Goal: Task Accomplishment & Management: Use online tool/utility

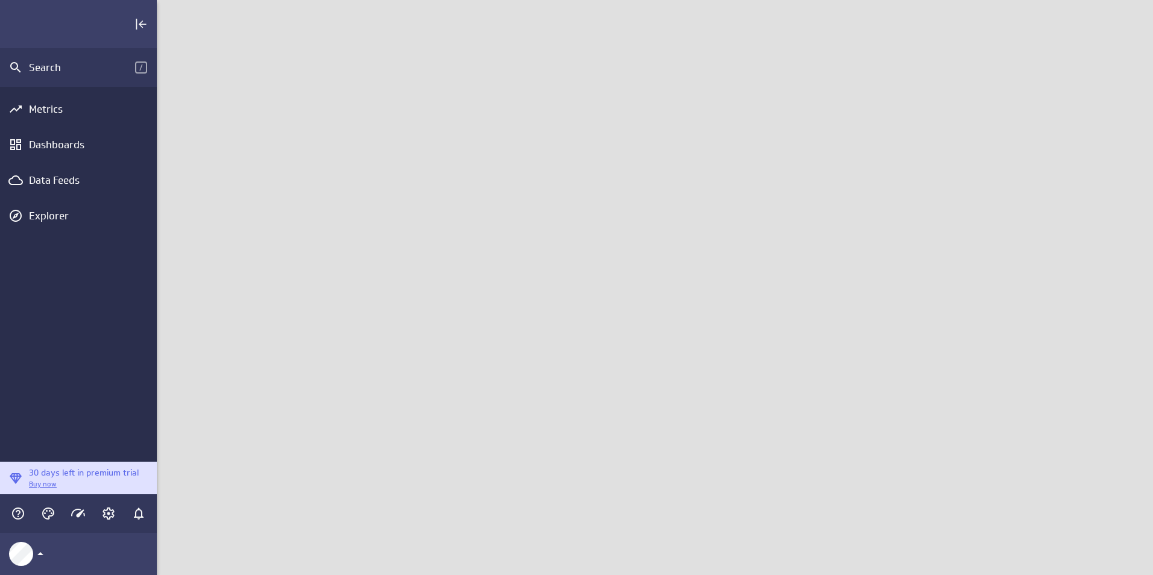
scroll to position [594, 1015]
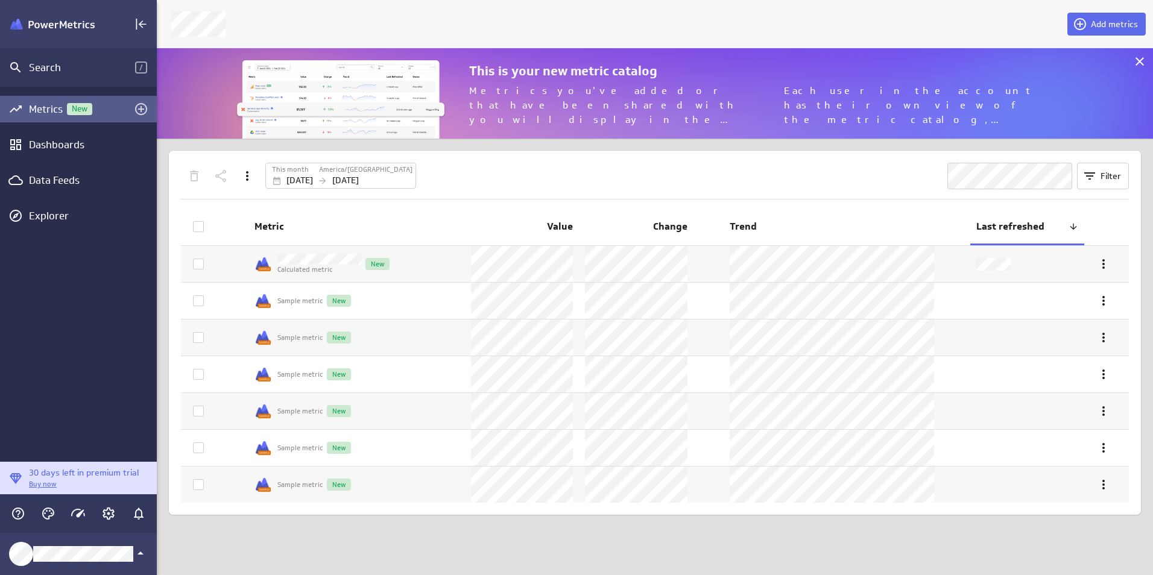
scroll to position [109, 1015]
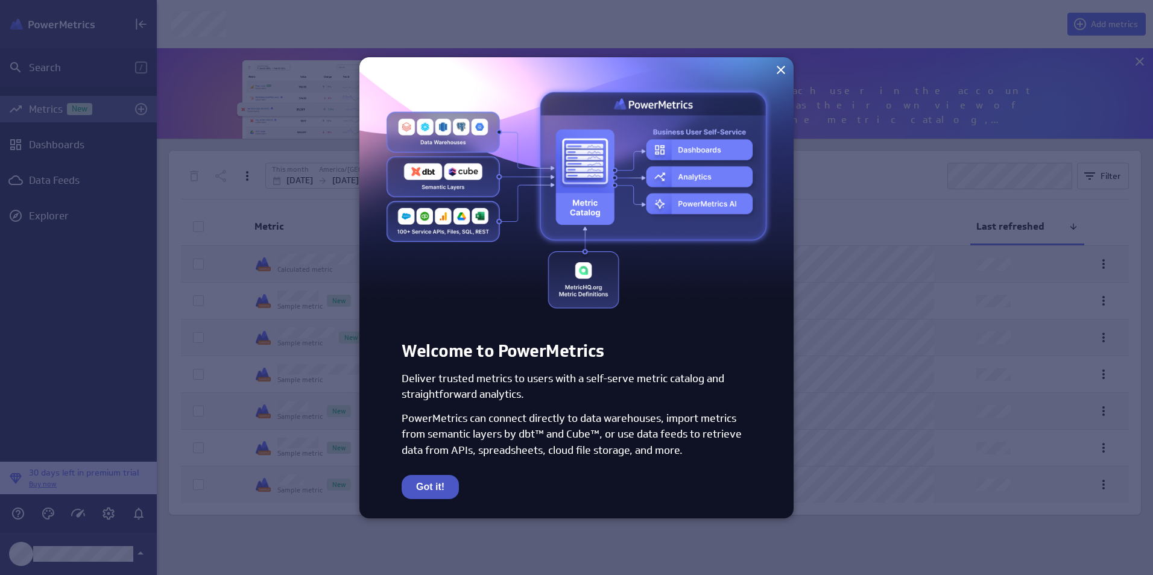
click at [434, 486] on button "Got it!" at bounding box center [430, 487] width 57 height 24
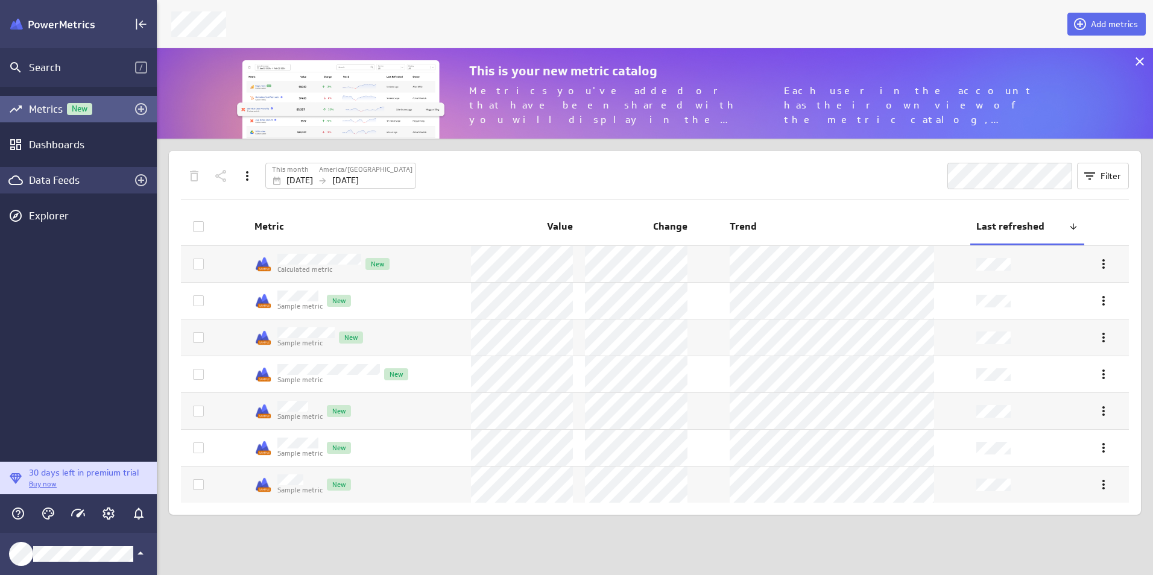
click at [89, 177] on div "Data Feeds" at bounding box center [78, 180] width 99 height 13
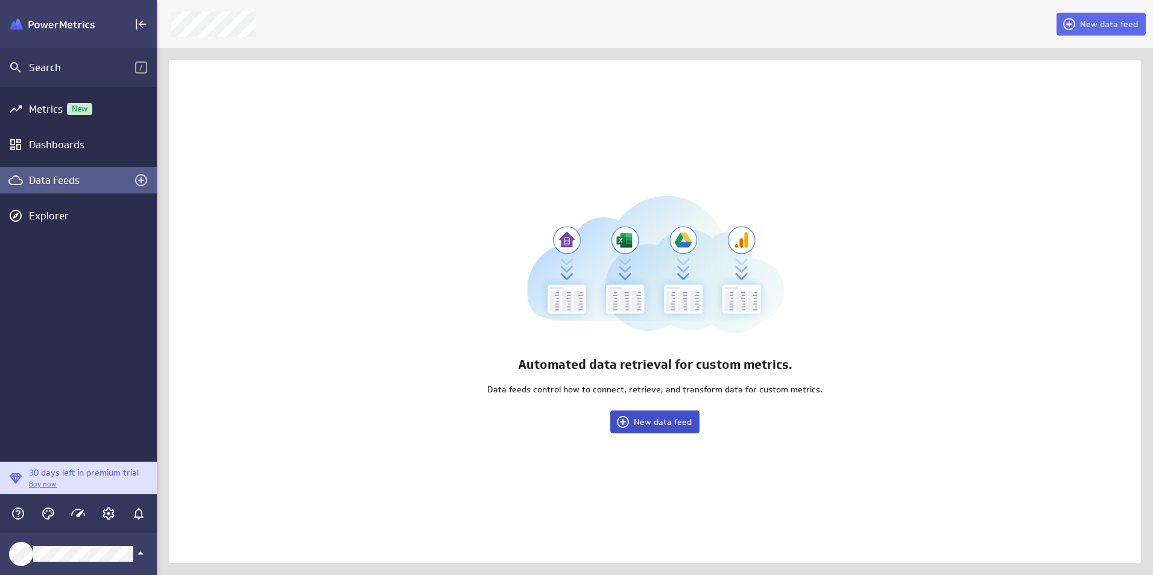
click at [677, 423] on span "New data feed" at bounding box center [663, 422] width 58 height 11
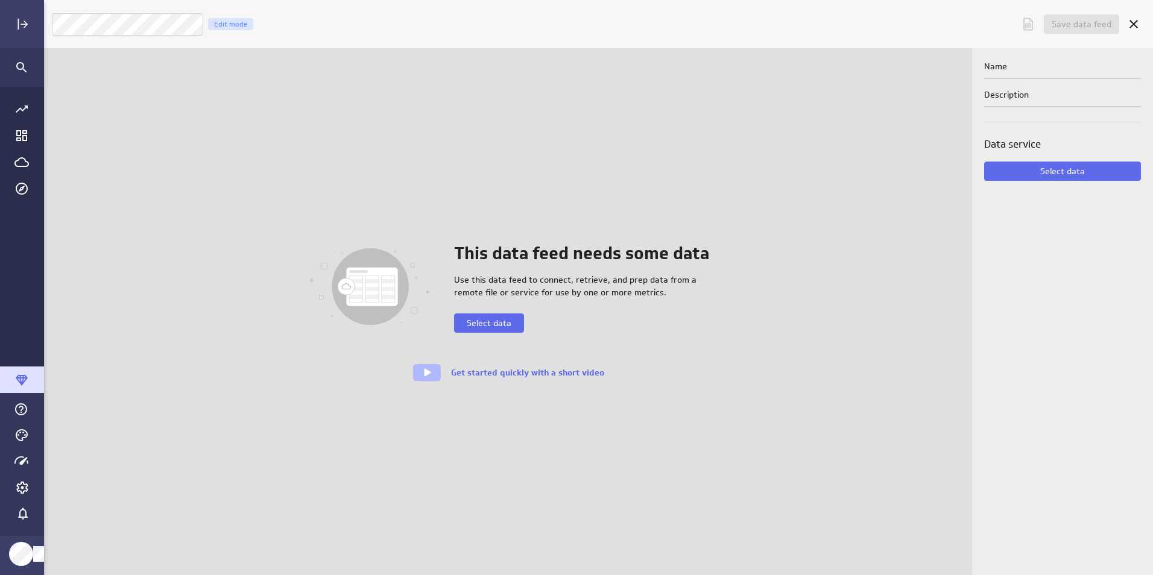
scroll to position [594, 1130]
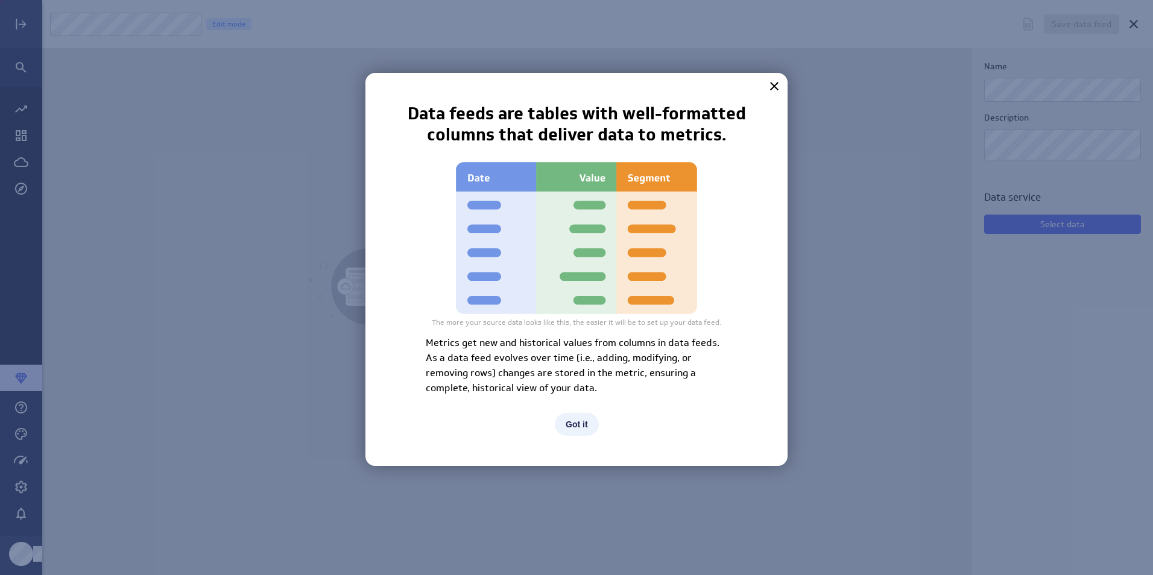
click at [578, 426] on button "Got it" at bounding box center [577, 424] width 44 height 23
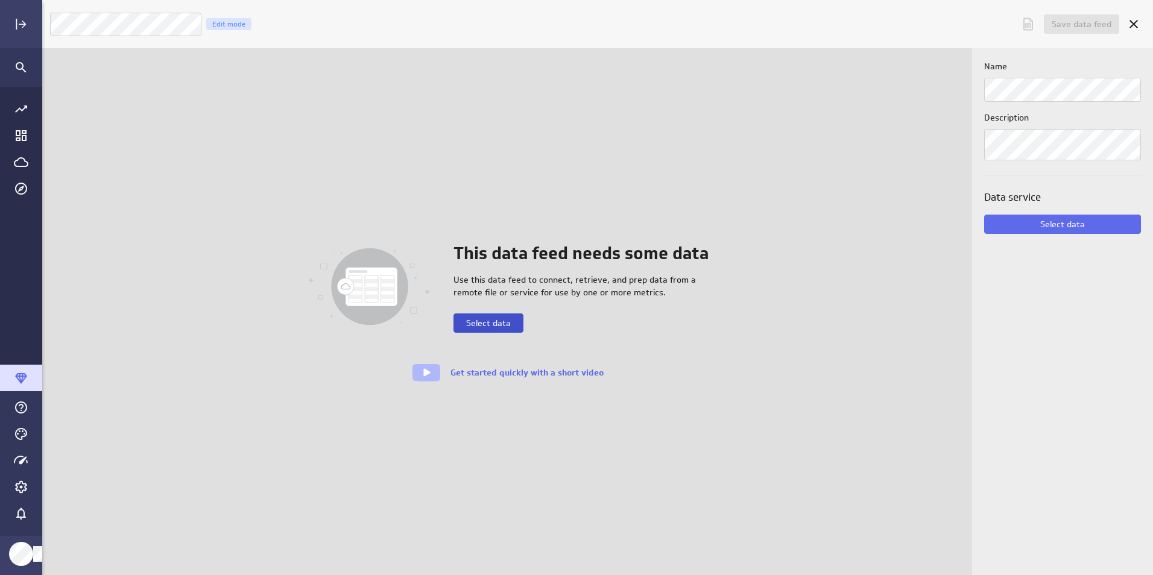
click at [495, 326] on span "Select data" at bounding box center [488, 323] width 45 height 11
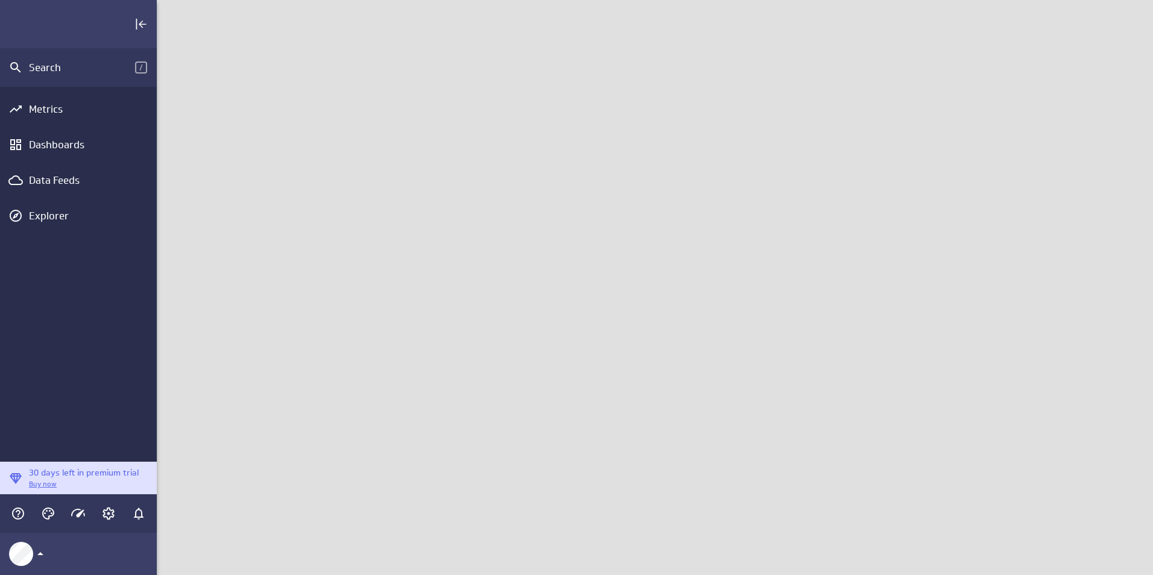
scroll to position [594, 1015]
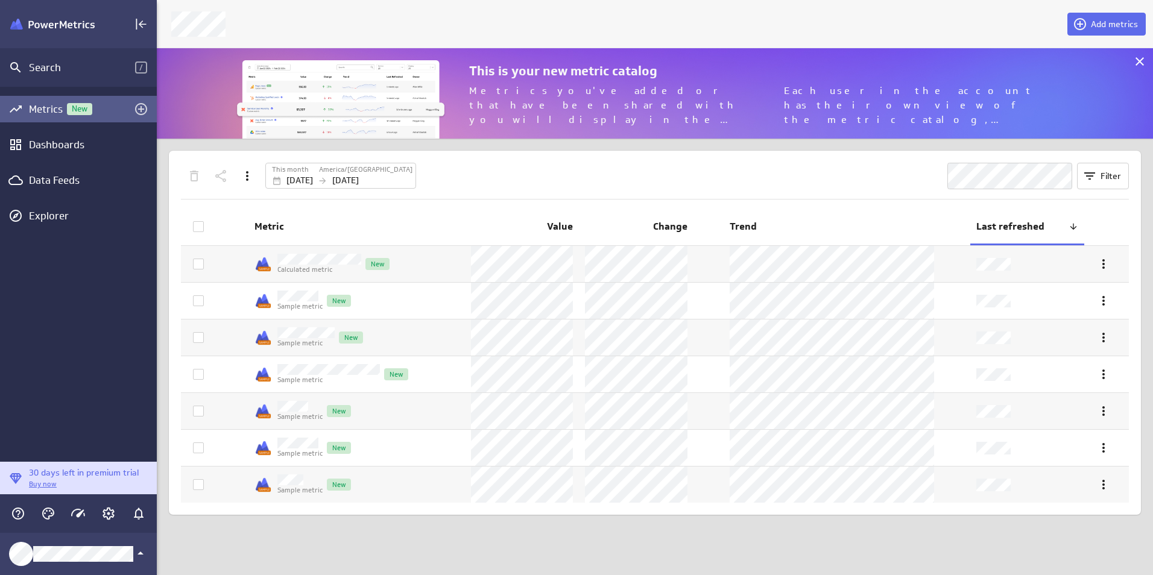
scroll to position [109, 1015]
click at [60, 183] on div "Data Feeds" at bounding box center [78, 180] width 99 height 13
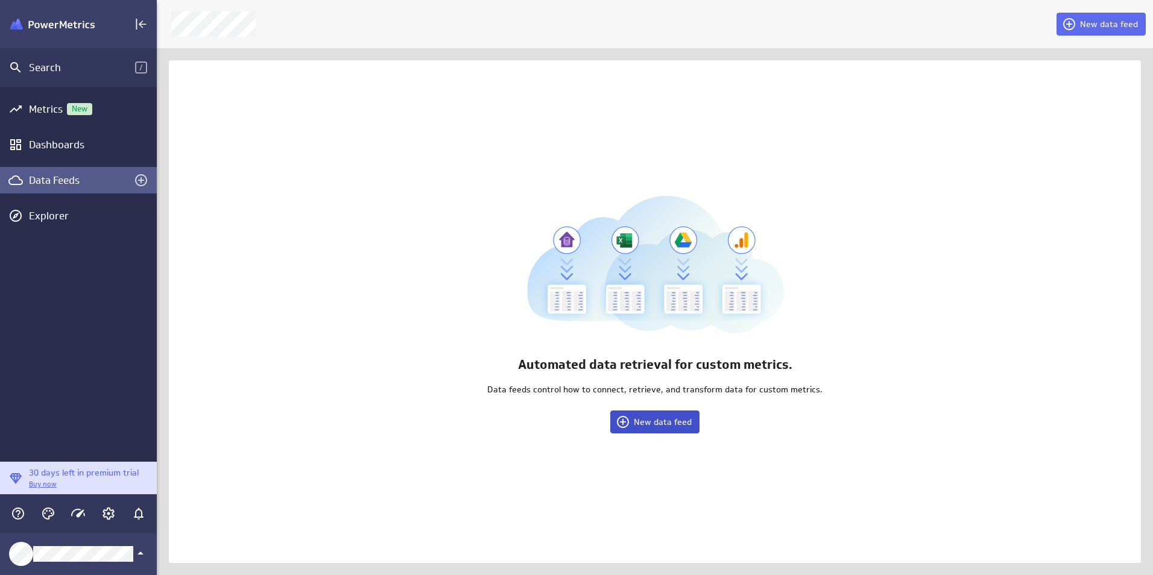
click at [640, 430] on button "New data feed" at bounding box center [654, 422] width 89 height 23
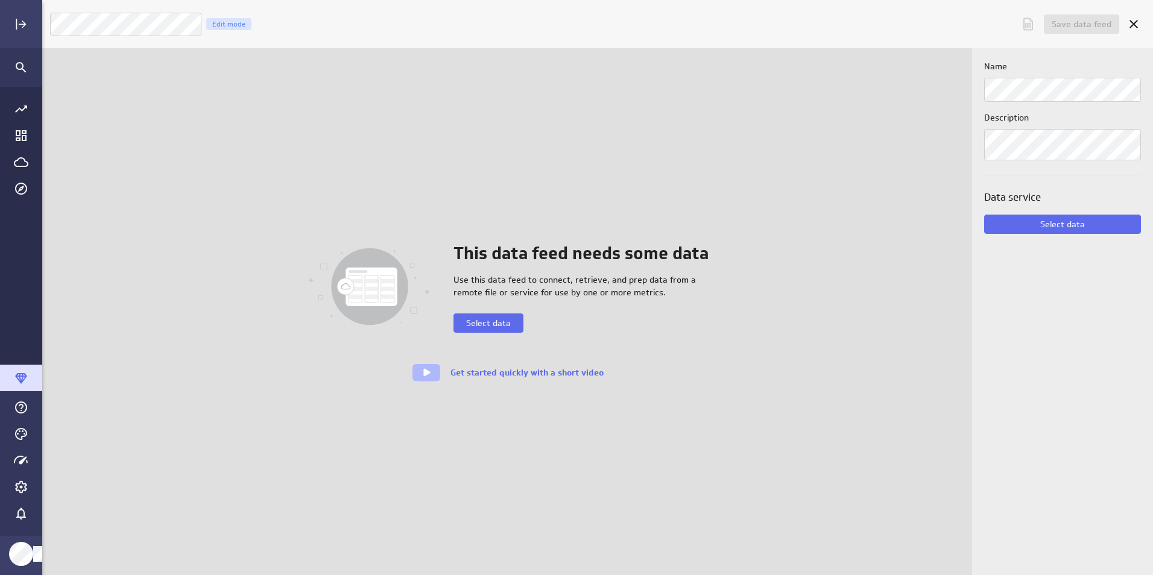
scroll to position [594, 1130]
click at [1052, 220] on span "Select data" at bounding box center [1062, 224] width 45 height 11
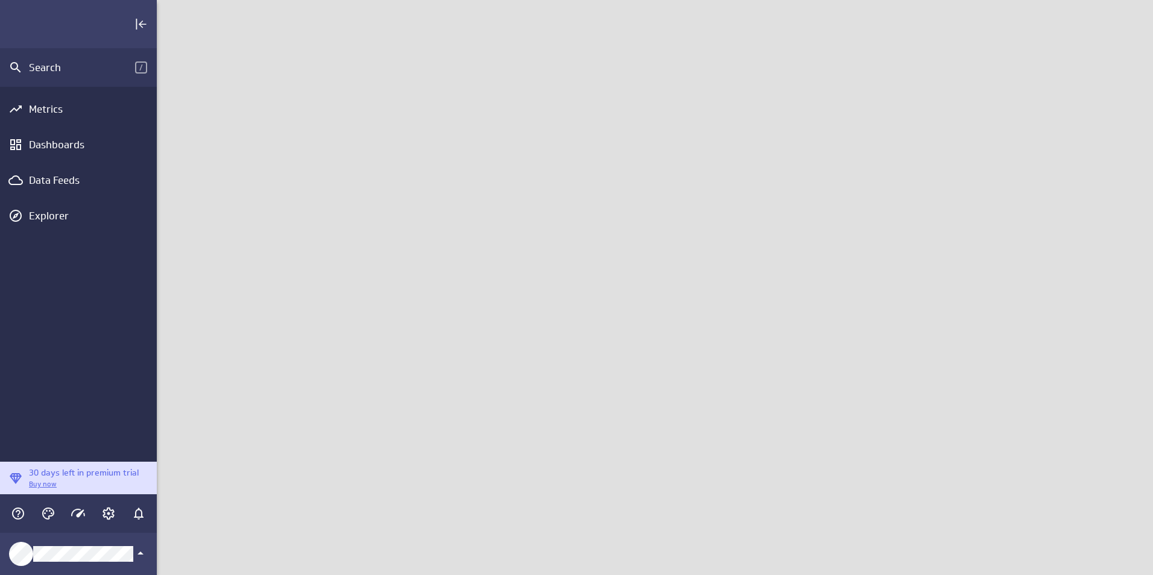
scroll to position [594, 1015]
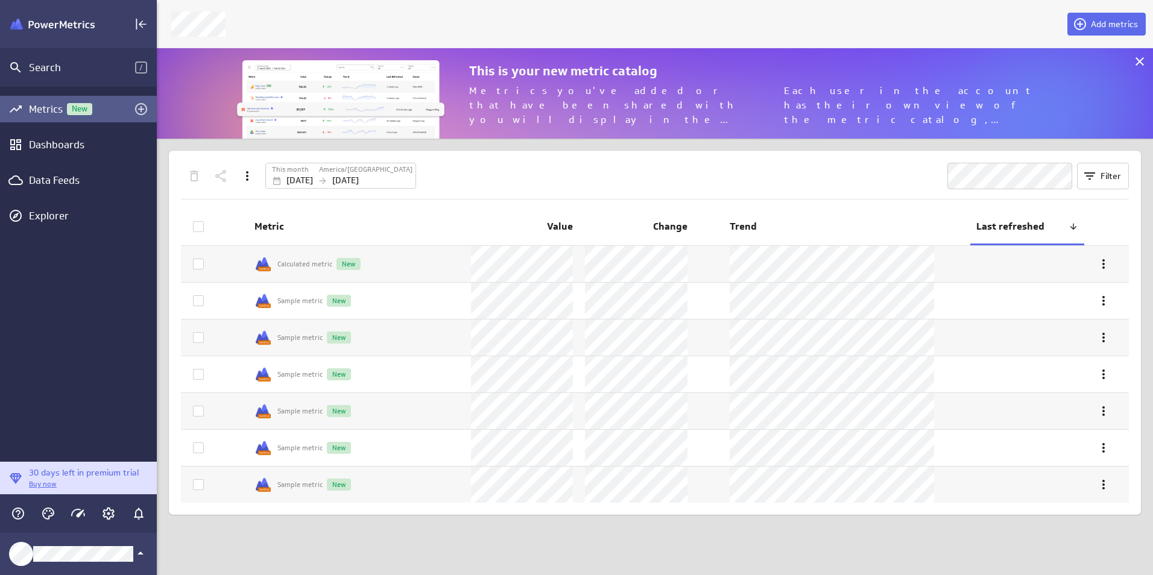
scroll to position [109, 1015]
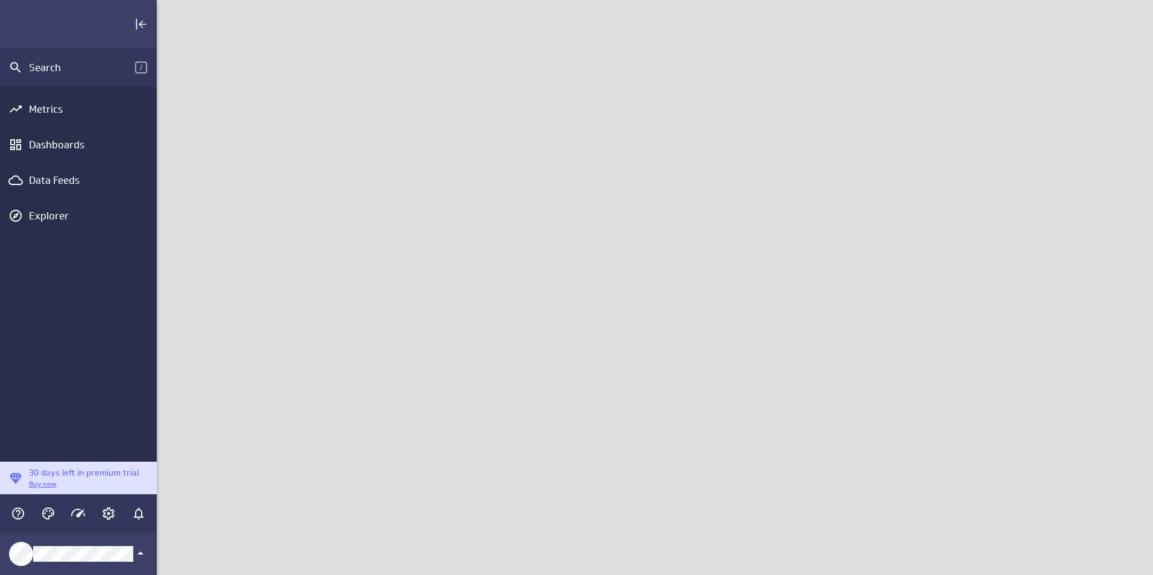
scroll to position [594, 1015]
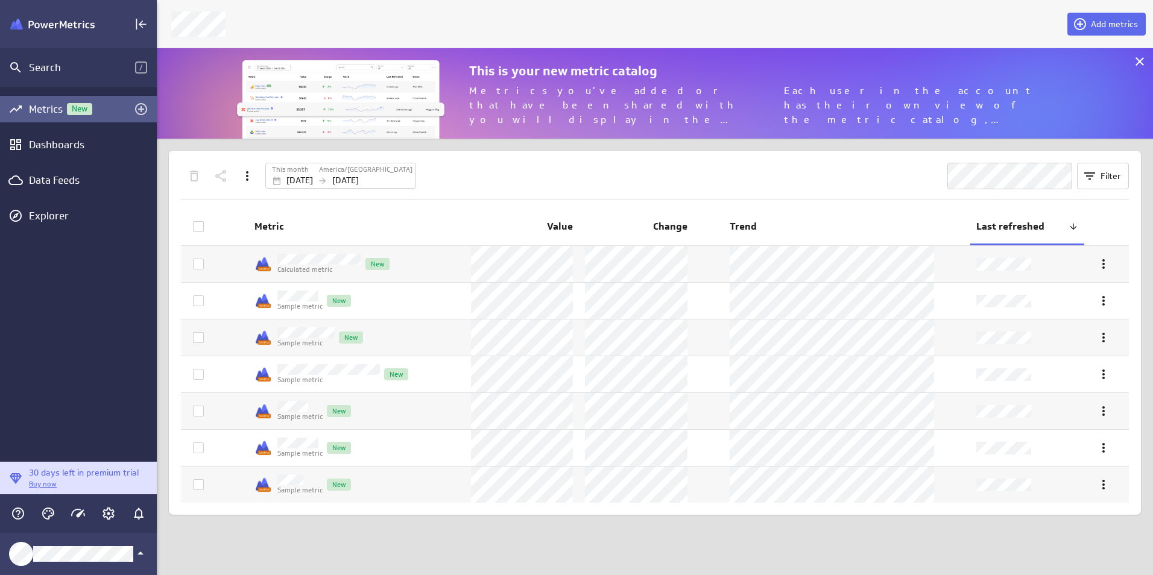
scroll to position [109, 1015]
click at [1143, 59] on icon at bounding box center [1140, 61] width 14 height 14
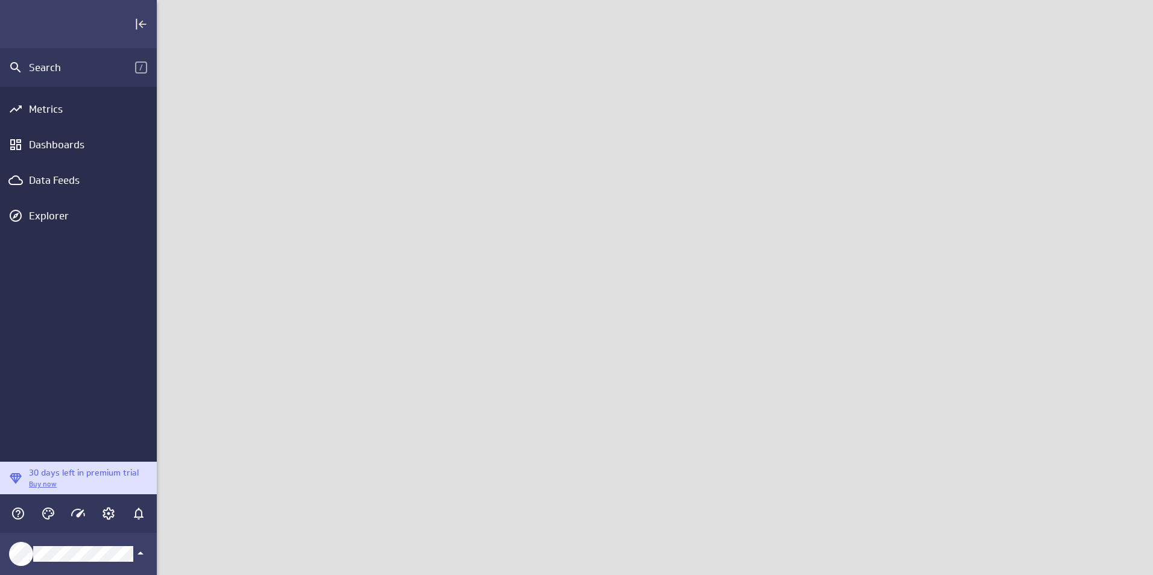
scroll to position [594, 1015]
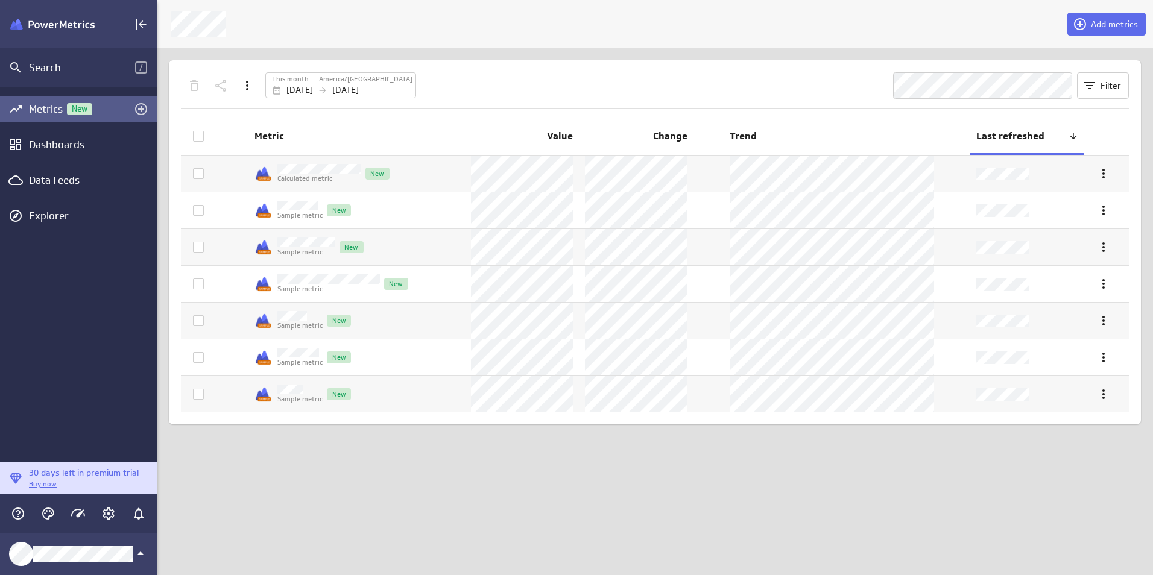
scroll to position [594, 1015]
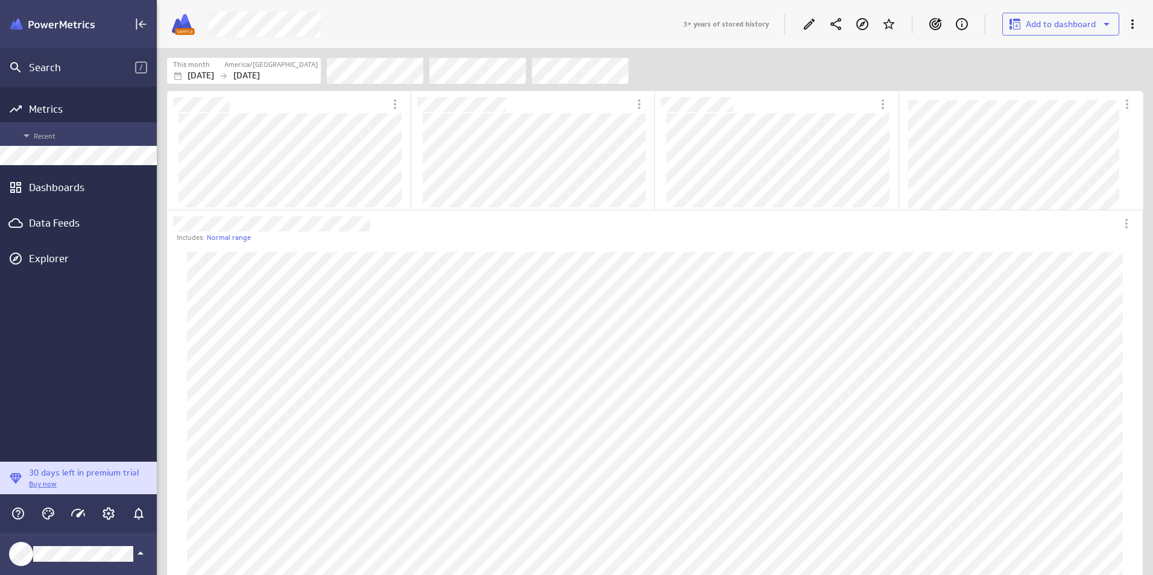
click at [36, 133] on span "Recent" at bounding box center [84, 135] width 131 height 14
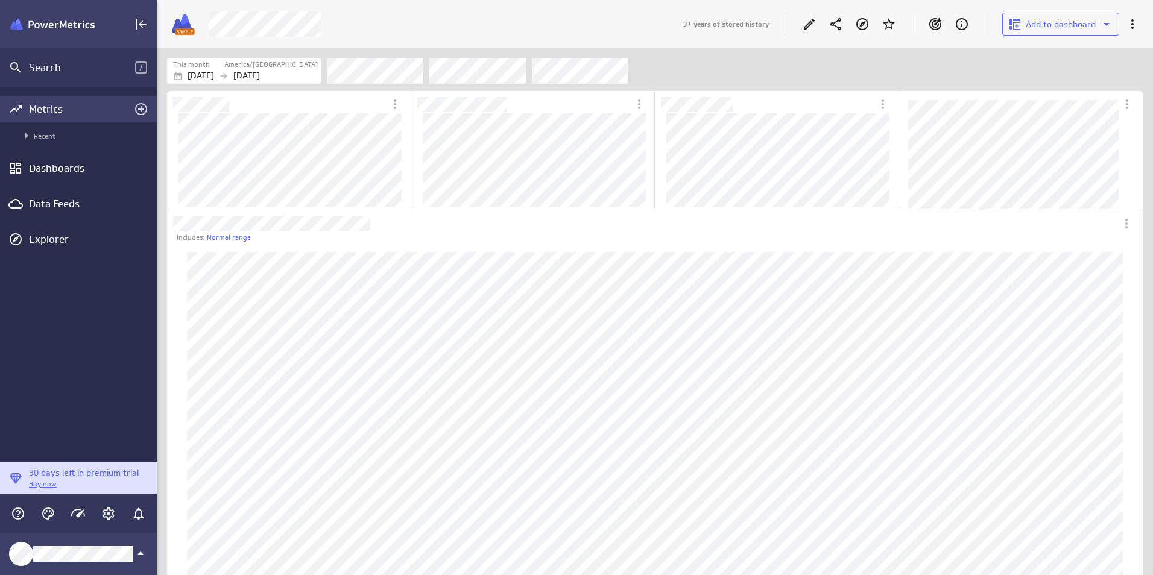
click at [40, 113] on div "Metrics" at bounding box center [78, 109] width 99 height 13
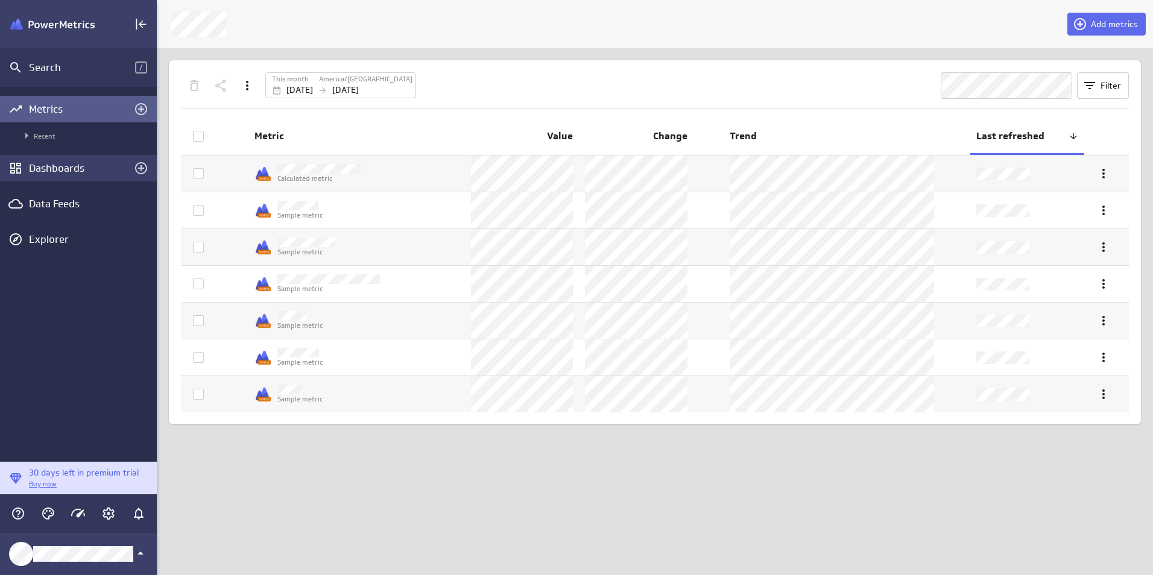
click at [71, 162] on div "Dashboards" at bounding box center [78, 168] width 157 height 27
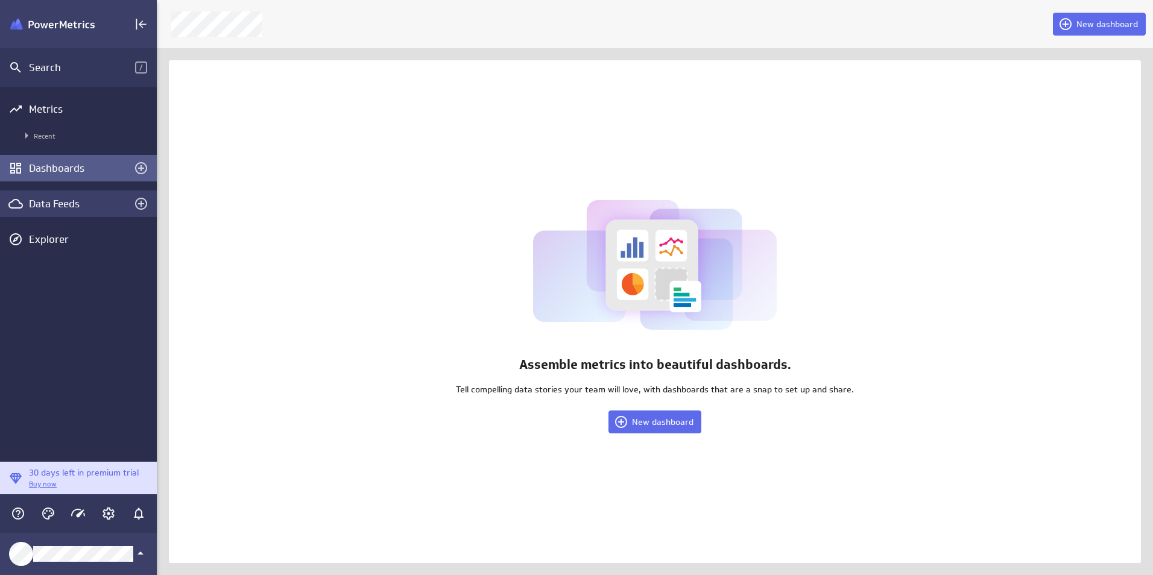
click at [50, 211] on div "Data Feeds" at bounding box center [78, 204] width 157 height 27
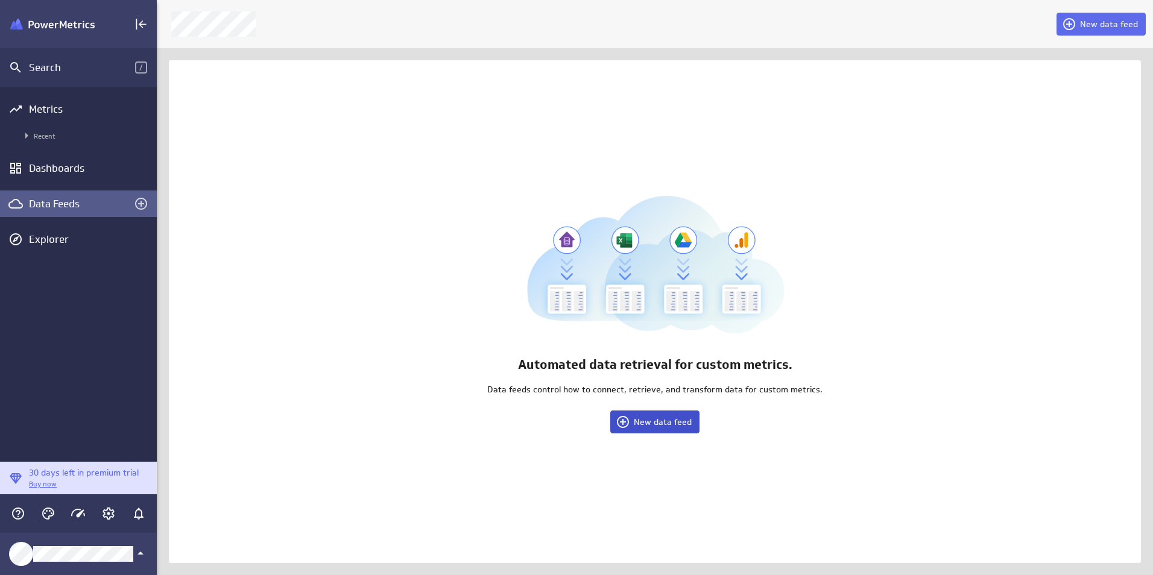
click at [692, 421] on button "New data feed" at bounding box center [654, 422] width 89 height 23
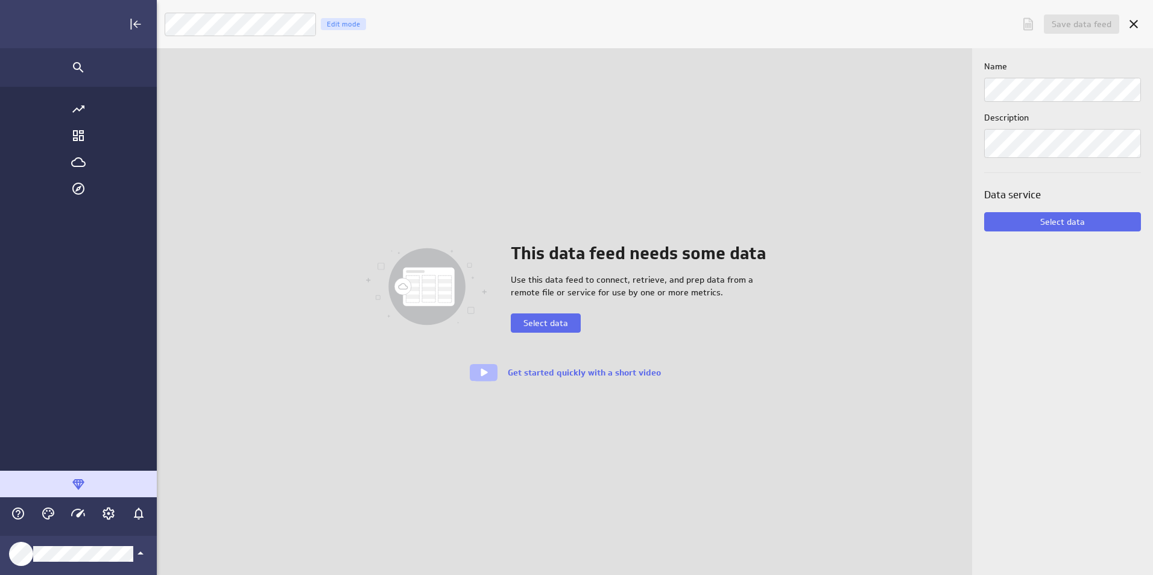
scroll to position [594, 1130]
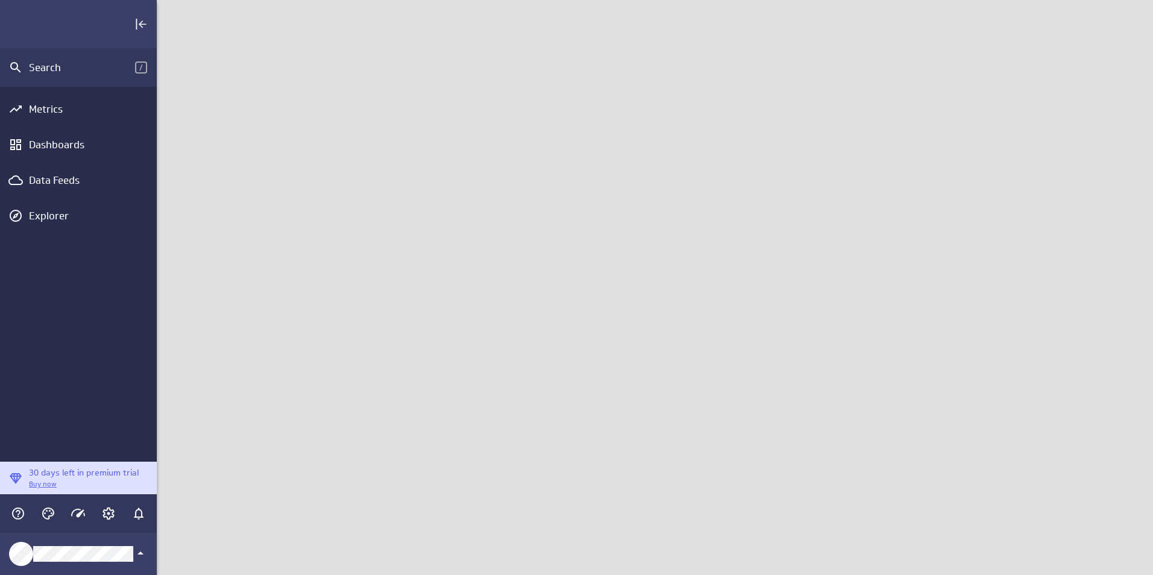
scroll to position [594, 1015]
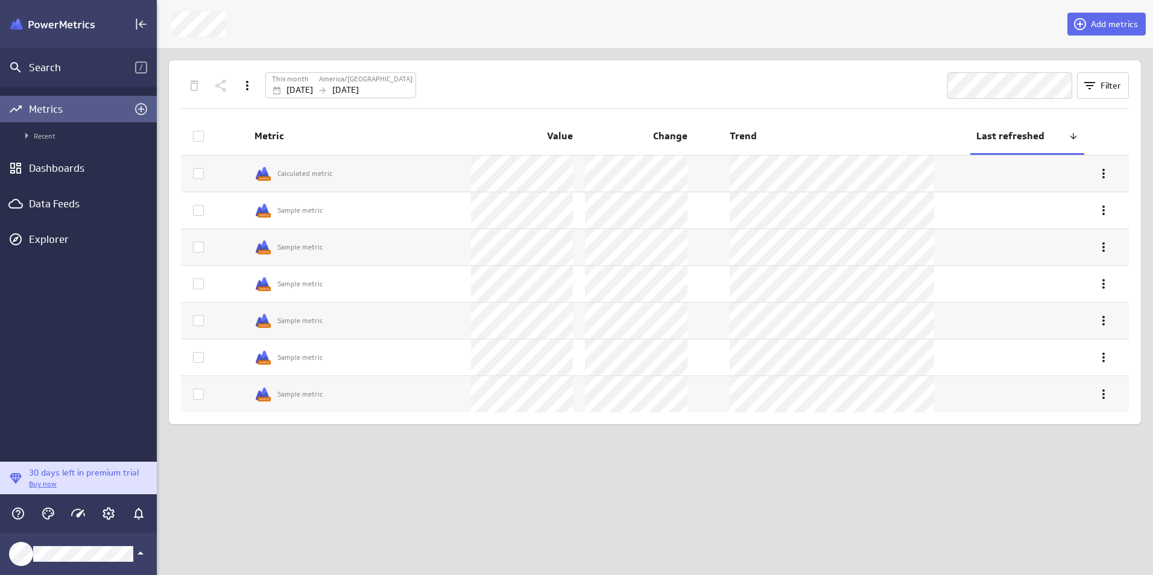
scroll to position [594, 1015]
